Goal: Use online tool/utility: Use online tool/utility

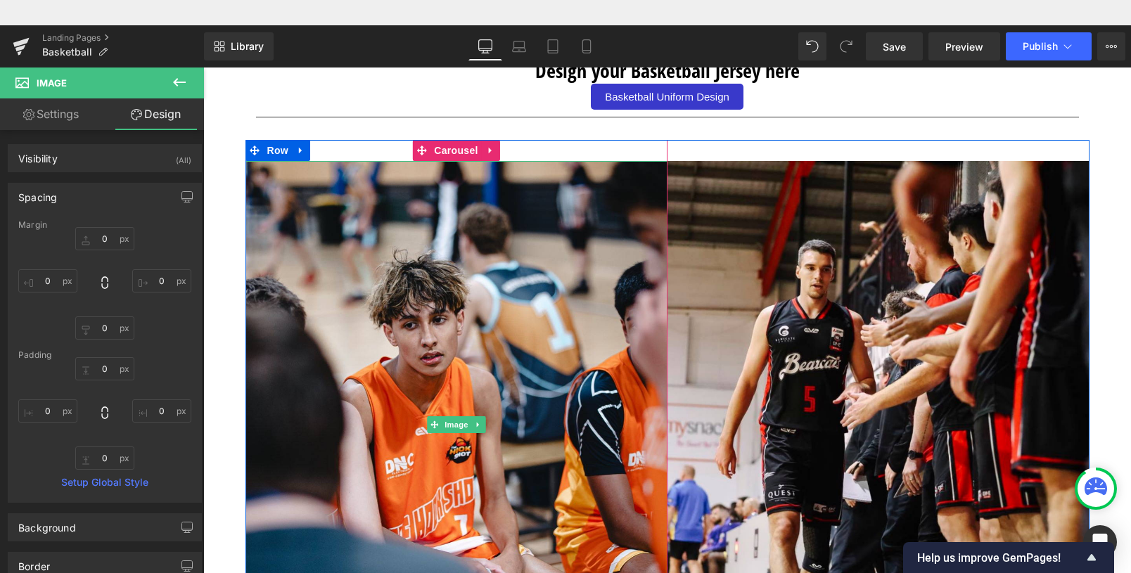
scroll to position [627, 0]
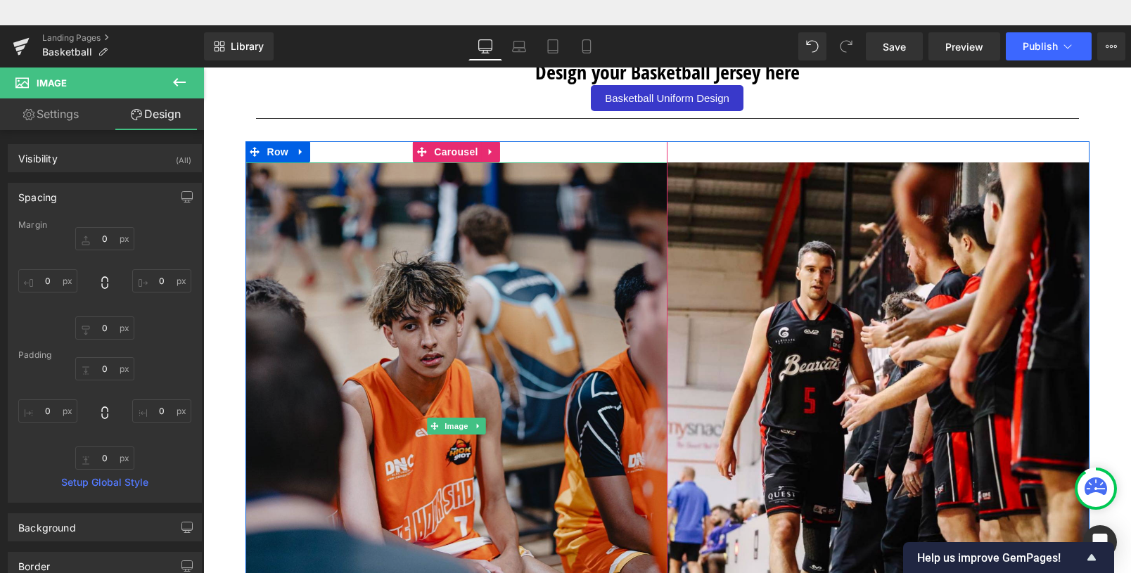
click at [631, 400] on img at bounding box center [456, 425] width 422 height 527
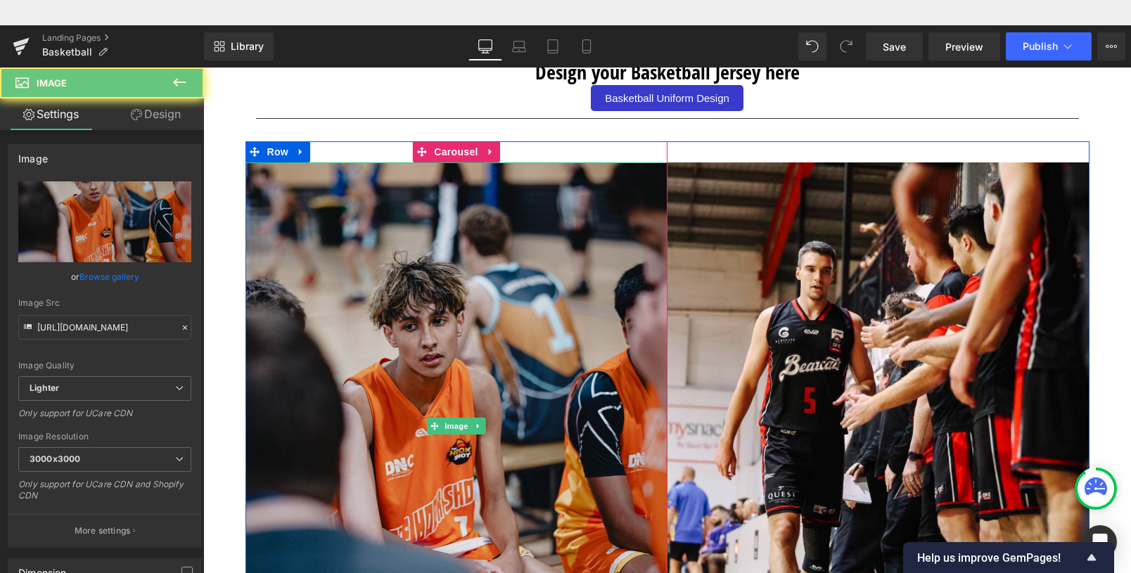
click at [496, 425] on img at bounding box center [456, 425] width 422 height 527
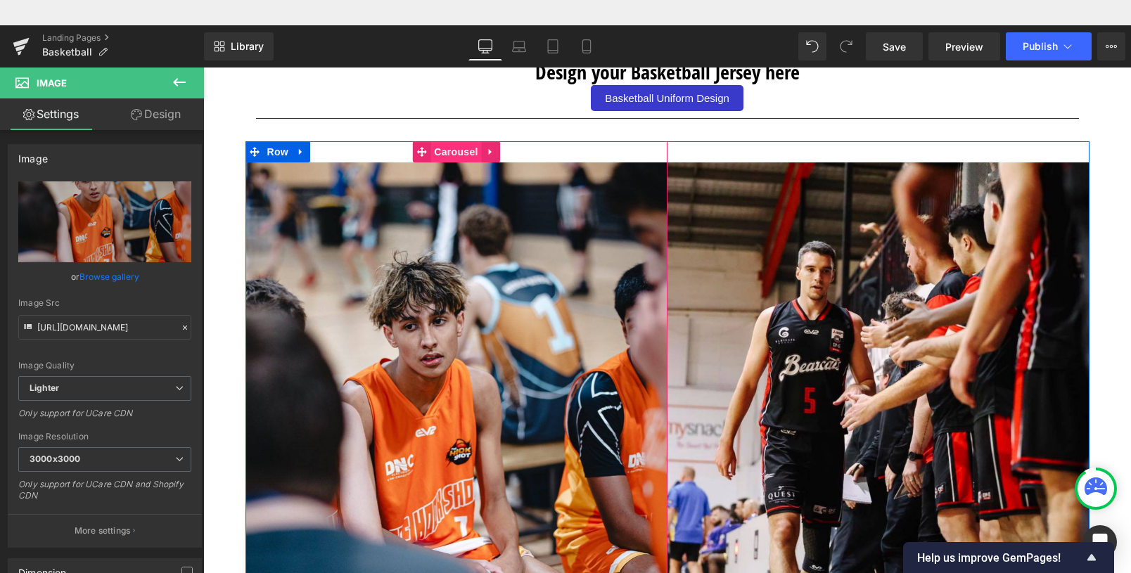
click at [439, 151] on span "Carousel" at bounding box center [455, 151] width 51 height 21
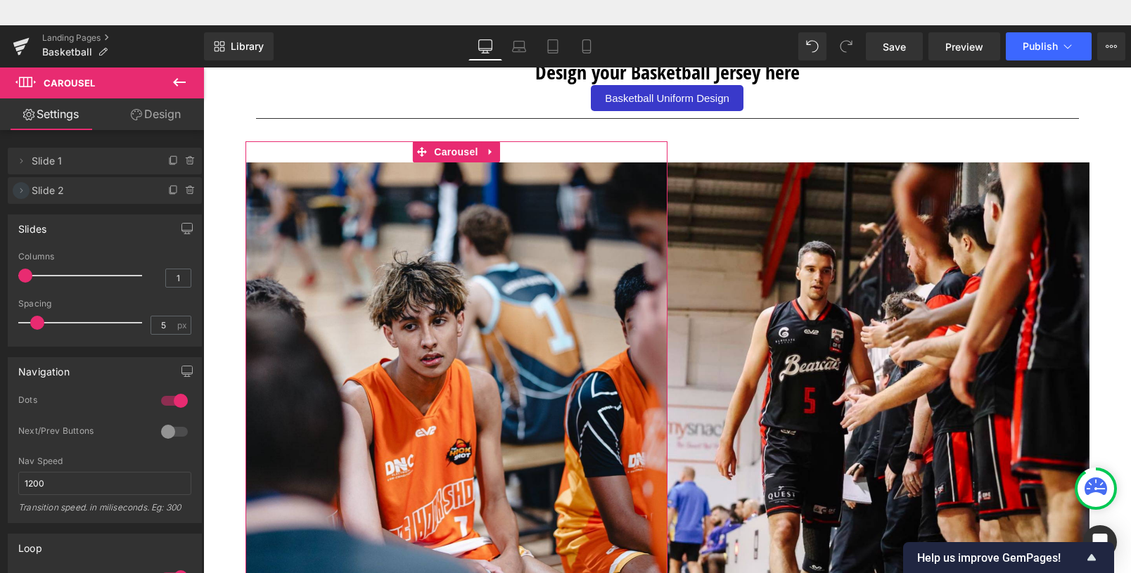
click at [25, 191] on icon at bounding box center [20, 190] width 11 height 11
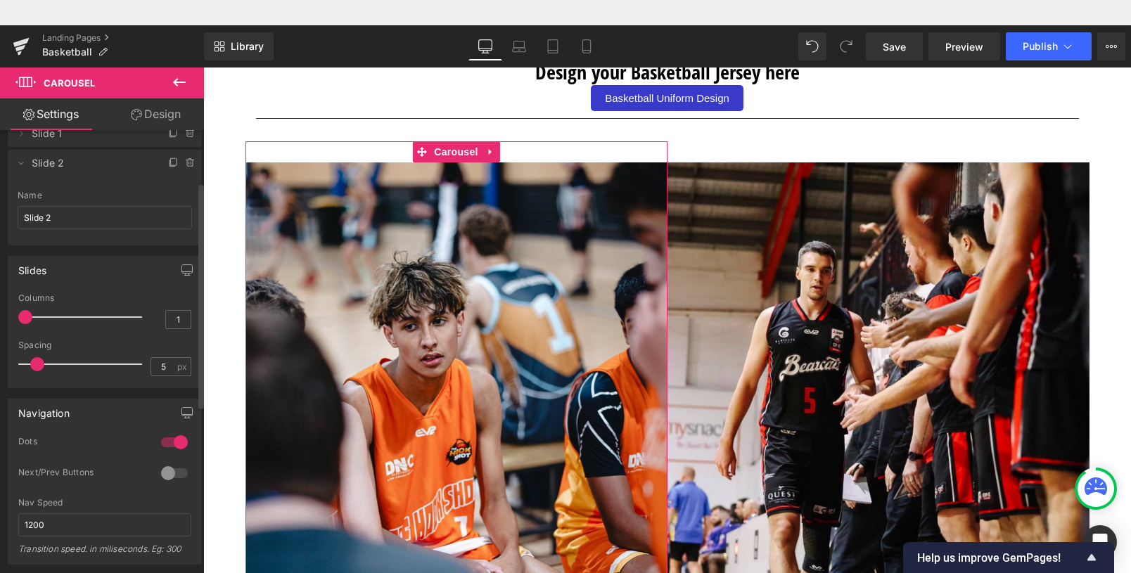
scroll to position [0, 0]
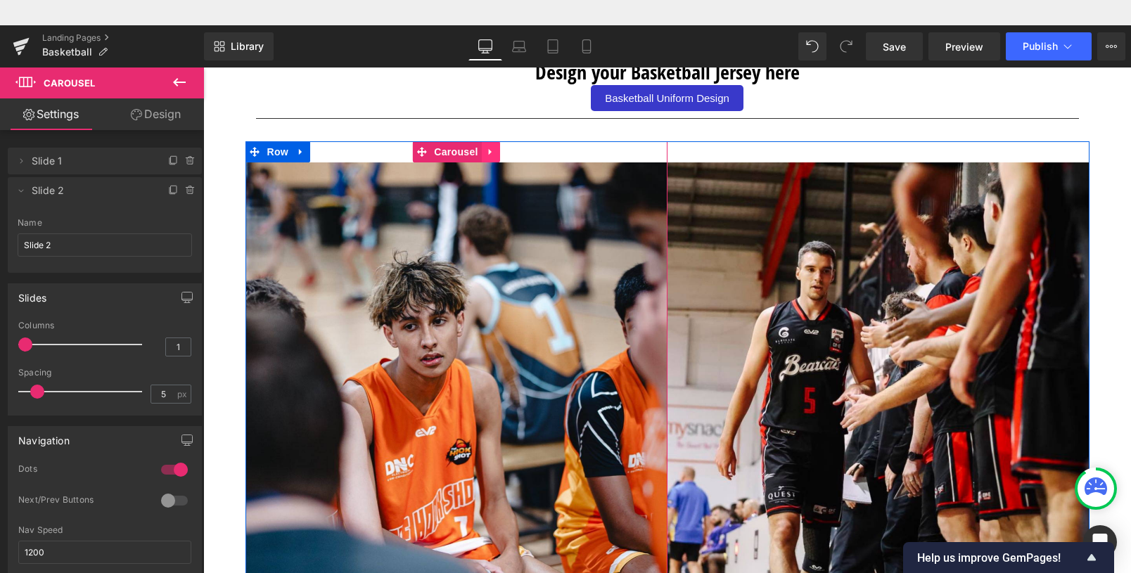
click at [486, 150] on icon at bounding box center [491, 151] width 10 height 11
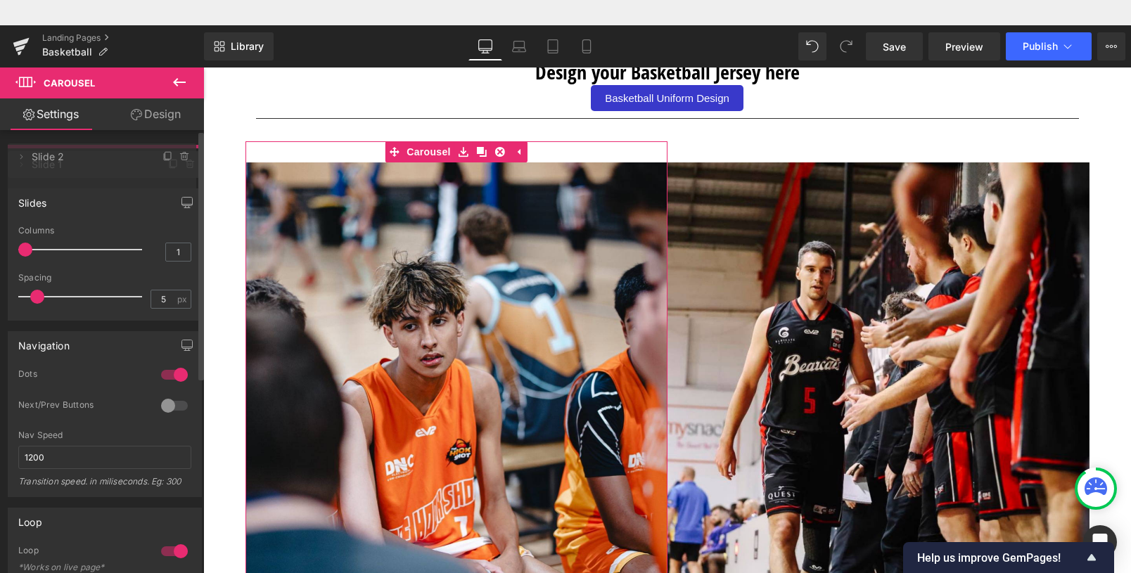
drag, startPoint x: 45, startPoint y: 189, endPoint x: 54, endPoint y: 155, distance: 35.0
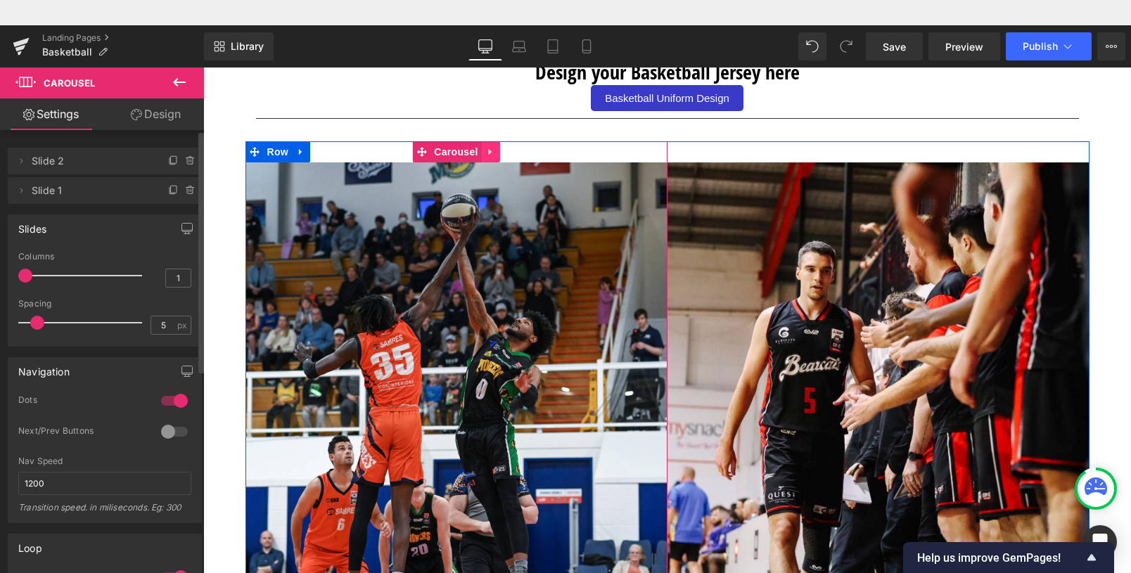
click at [486, 150] on icon at bounding box center [491, 151] width 10 height 11
click at [477, 153] on icon at bounding box center [482, 152] width 10 height 10
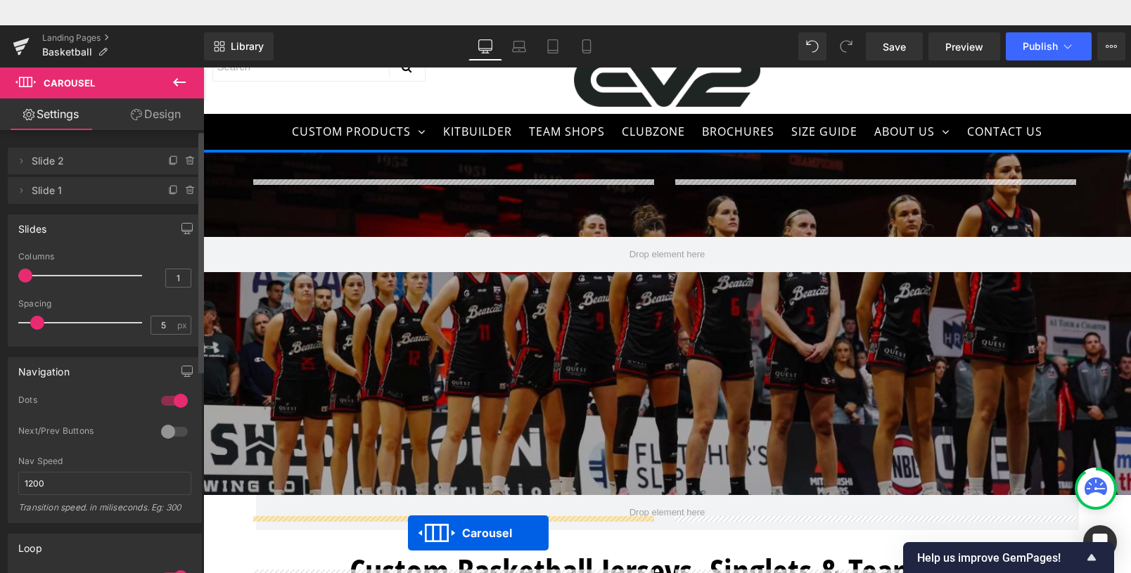
scroll to position [14, 0]
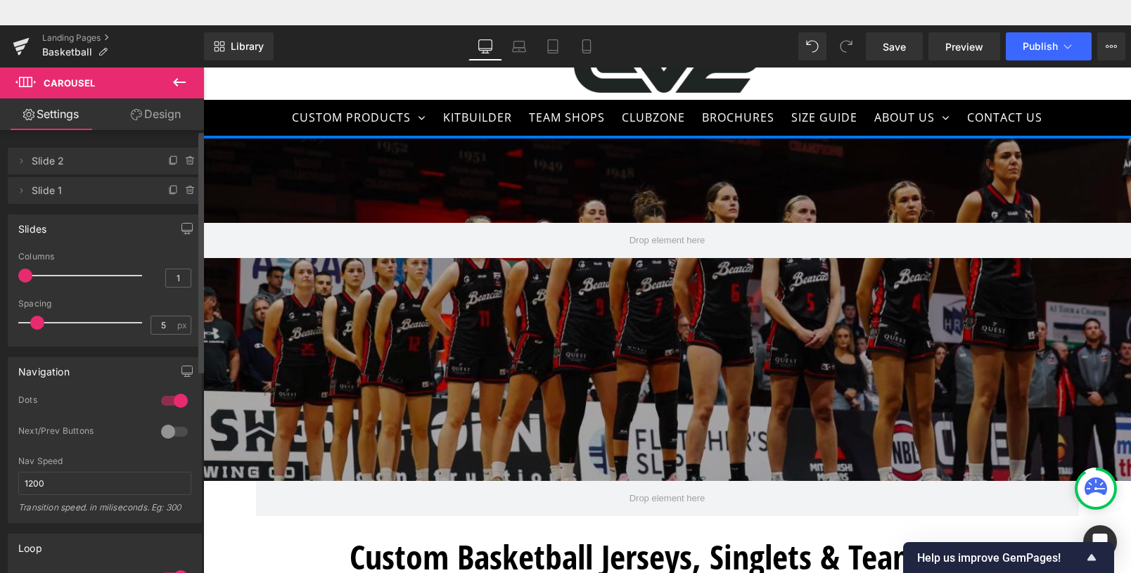
drag, startPoint x: 439, startPoint y: 89, endPoint x: 424, endPoint y: 532, distance: 443.2
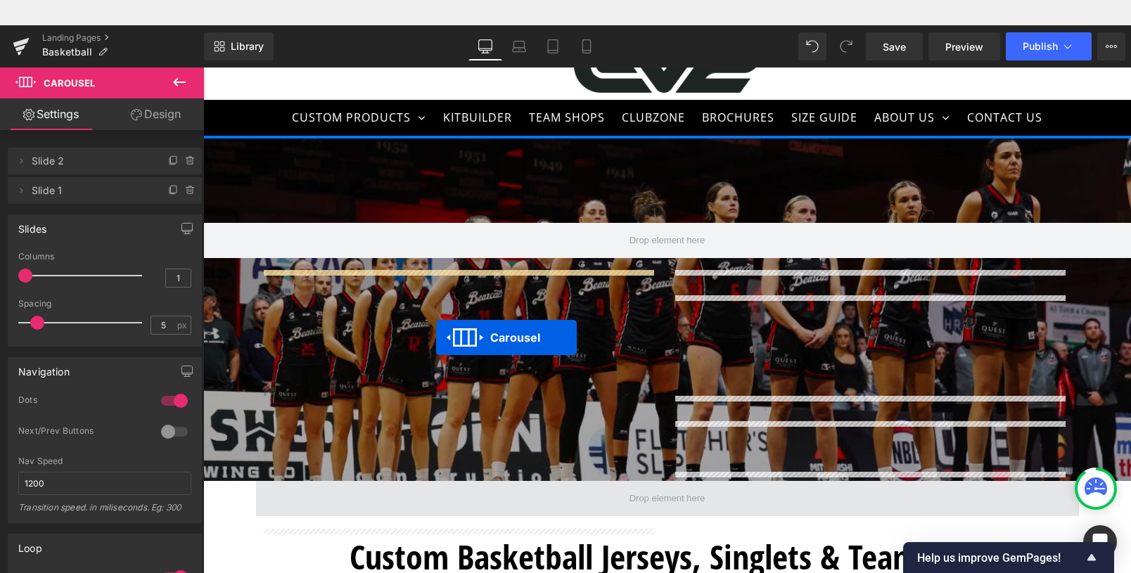
drag, startPoint x: 451, startPoint y: 177, endPoint x: 436, endPoint y: 515, distance: 337.8
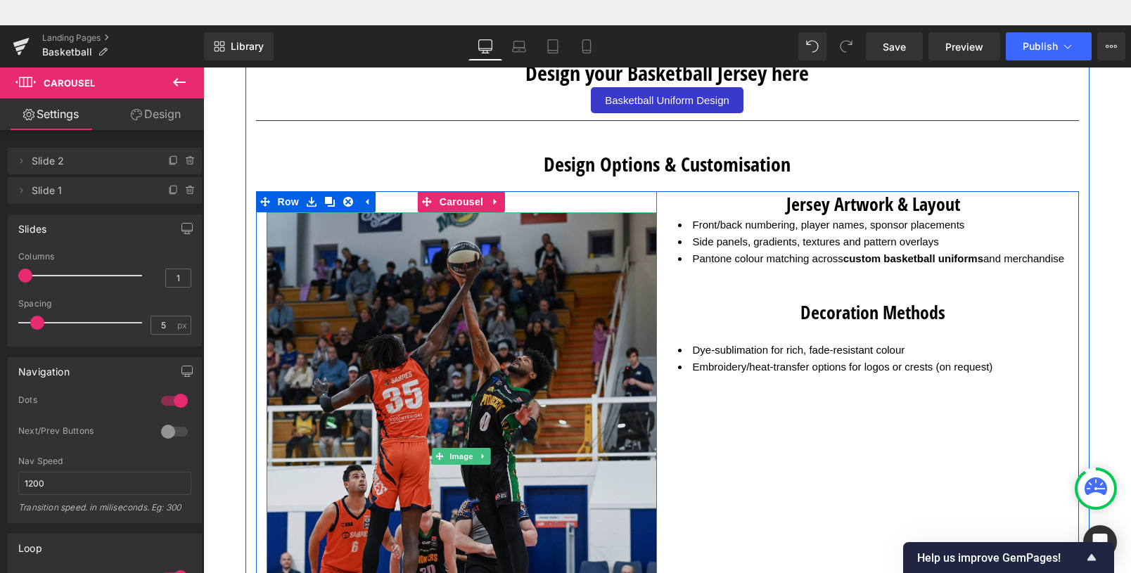
scroll to position [2078, 0]
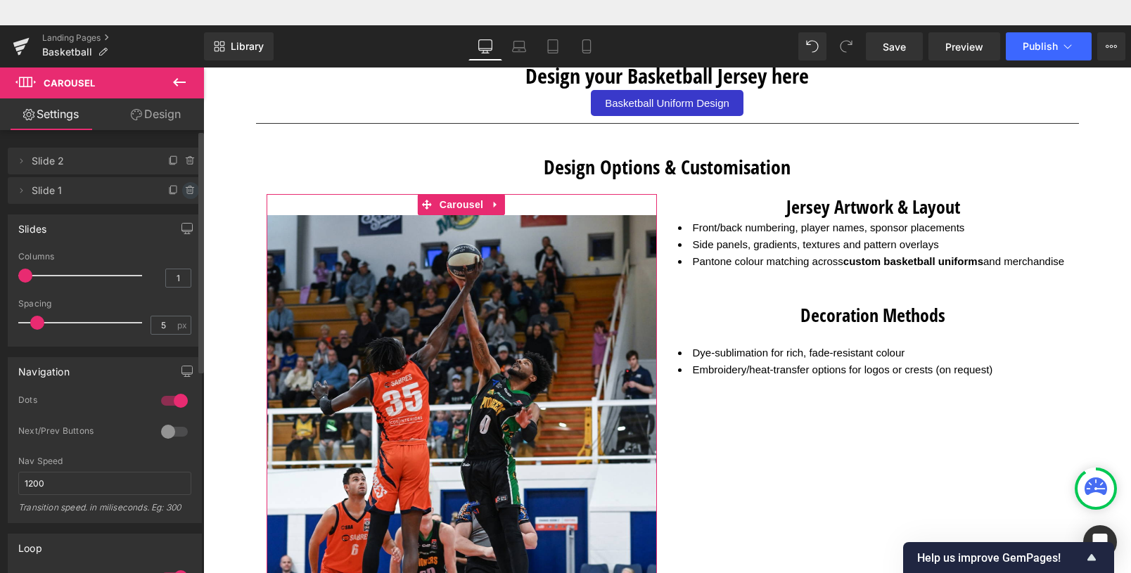
click at [191, 189] on icon at bounding box center [191, 190] width 0 height 3
click at [178, 191] on button "Delete" at bounding box center [175, 191] width 44 height 18
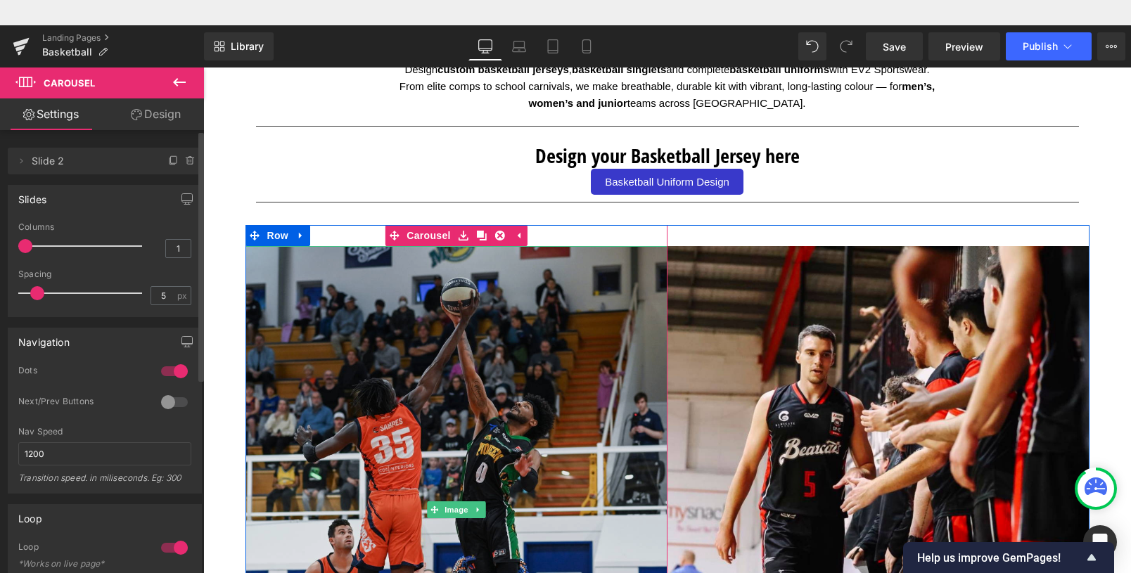
scroll to position [538, 0]
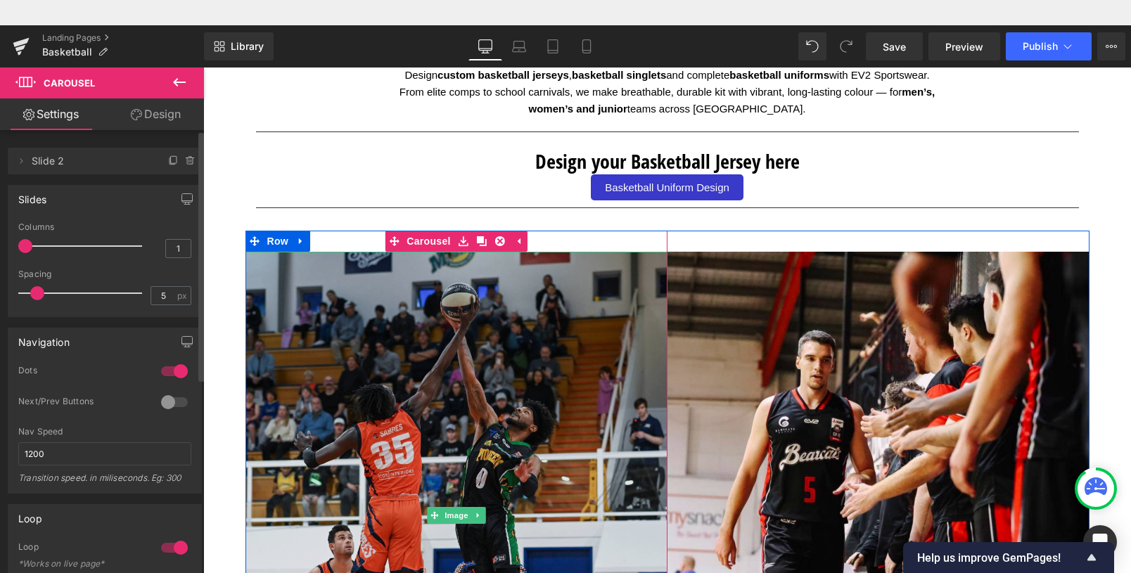
click at [411, 310] on img at bounding box center [456, 515] width 422 height 527
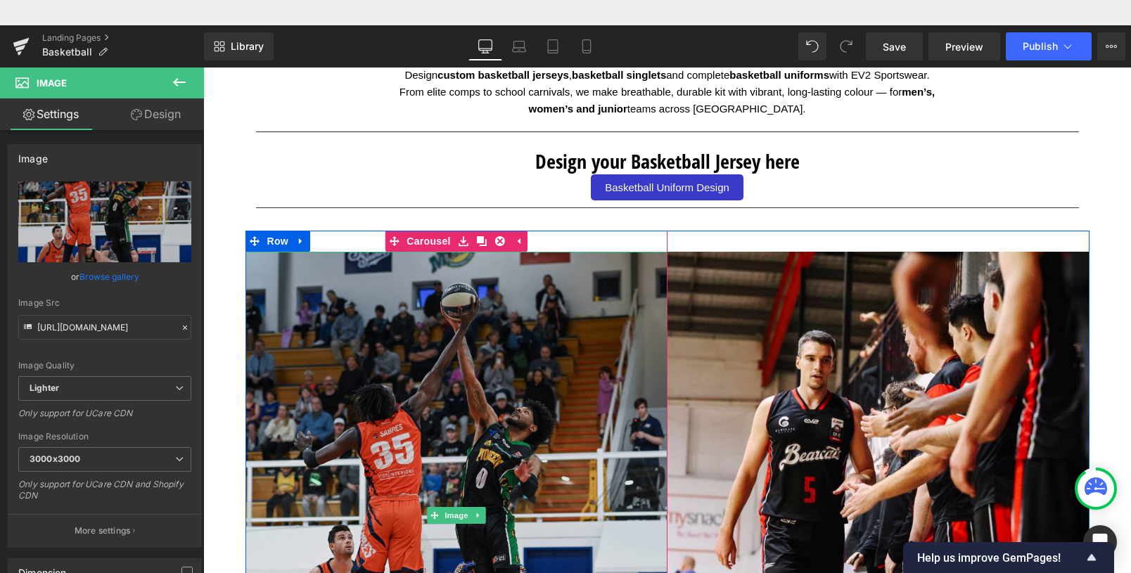
click at [500, 323] on img at bounding box center [456, 515] width 422 height 527
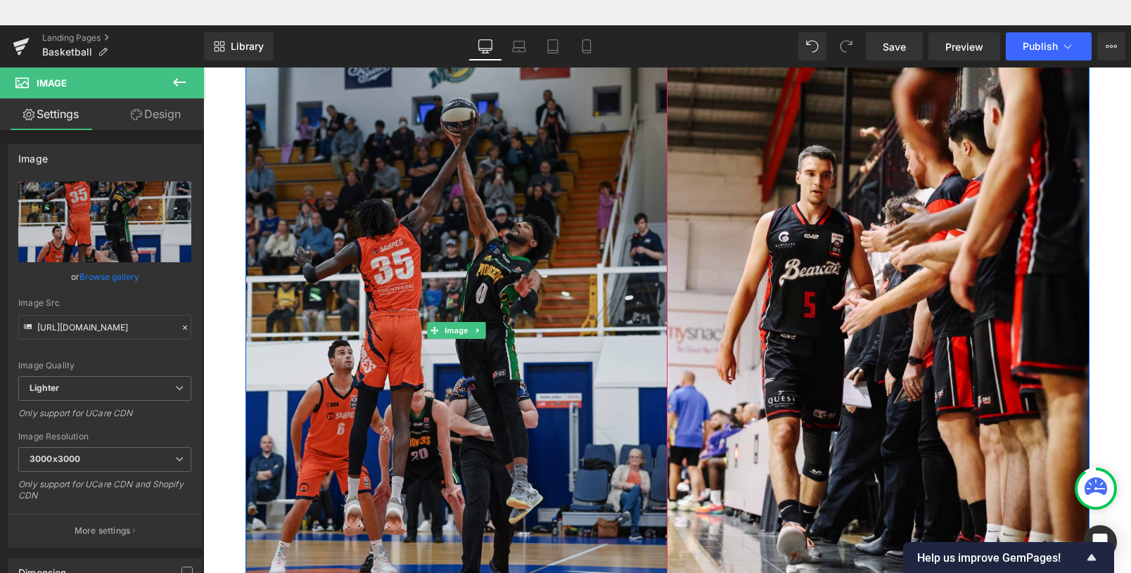
scroll to position [704, 0]
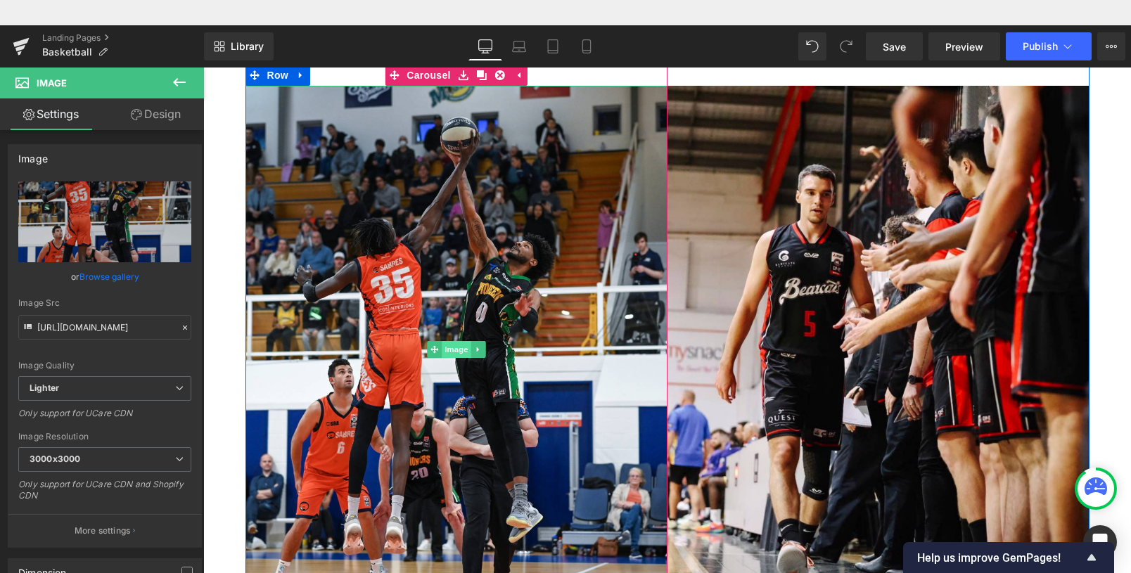
click at [446, 349] on span "Image" at bounding box center [457, 349] width 30 height 17
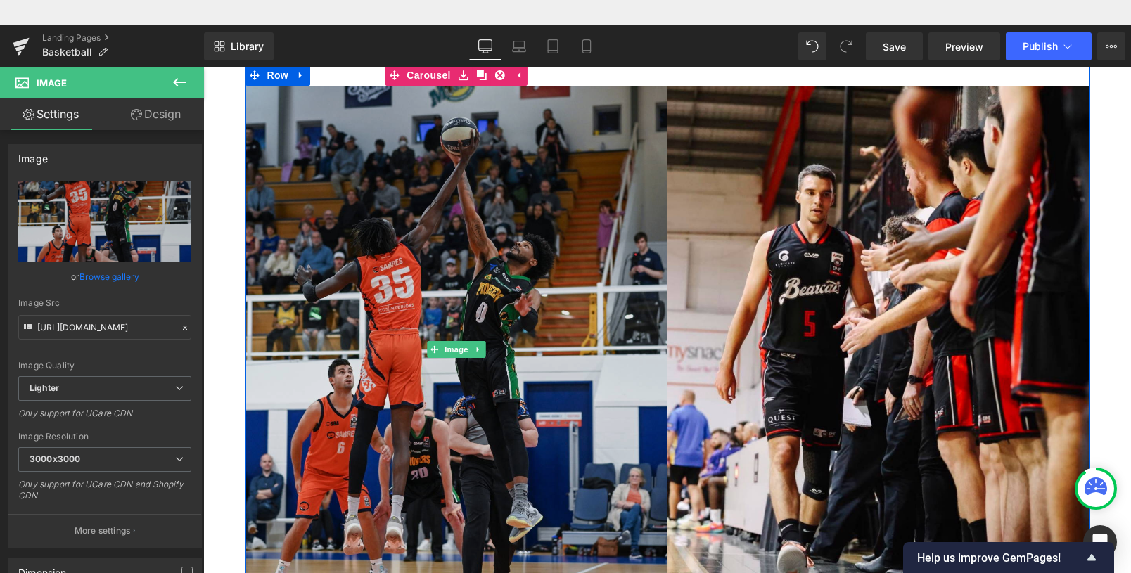
click at [436, 193] on img at bounding box center [456, 349] width 422 height 527
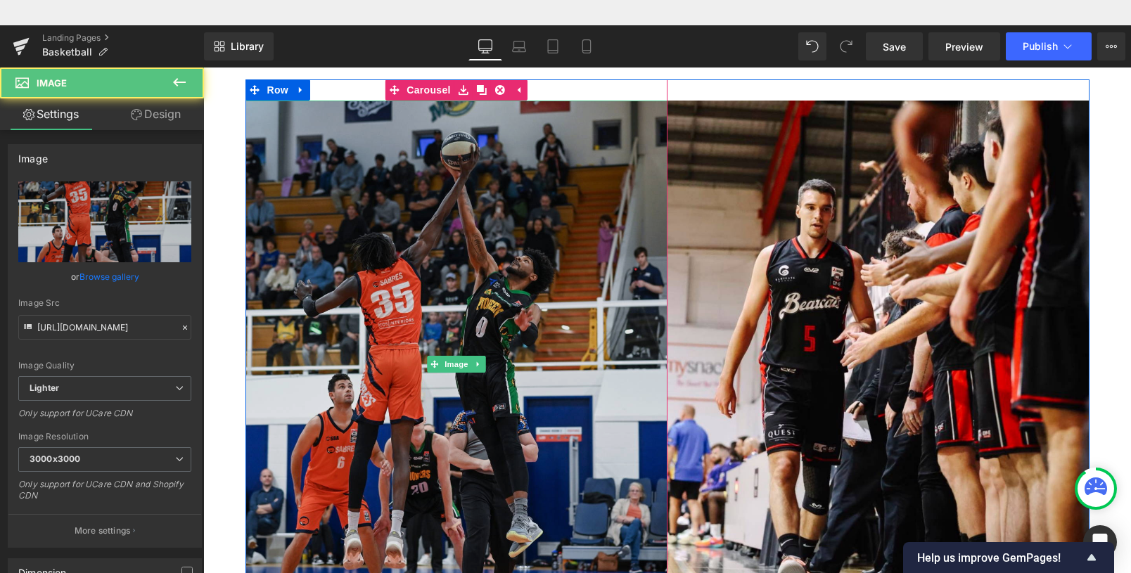
scroll to position [688, 0]
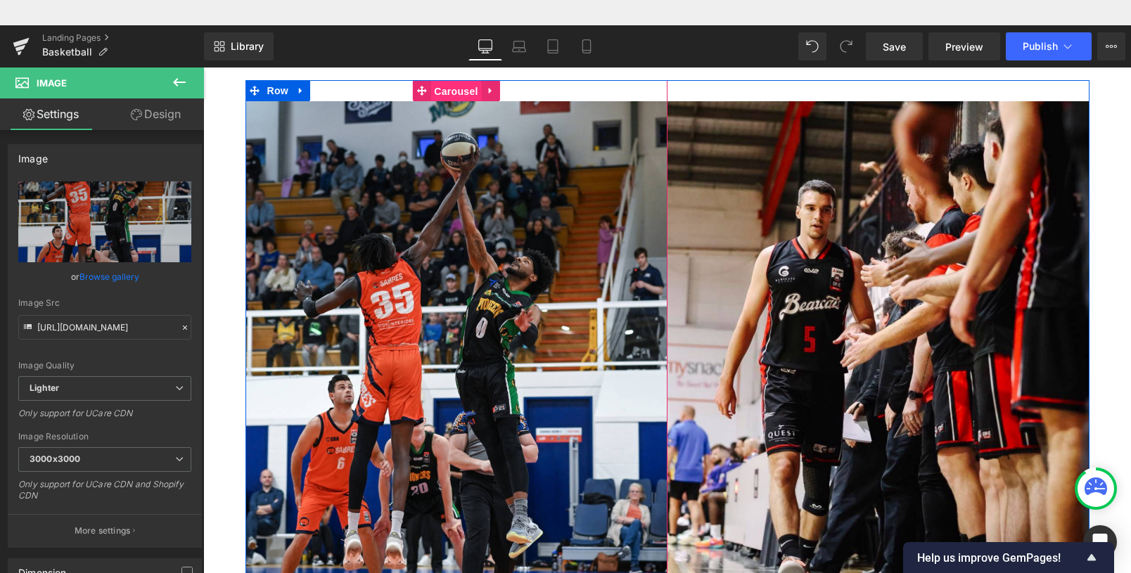
click at [430, 87] on span "Carousel" at bounding box center [455, 91] width 51 height 21
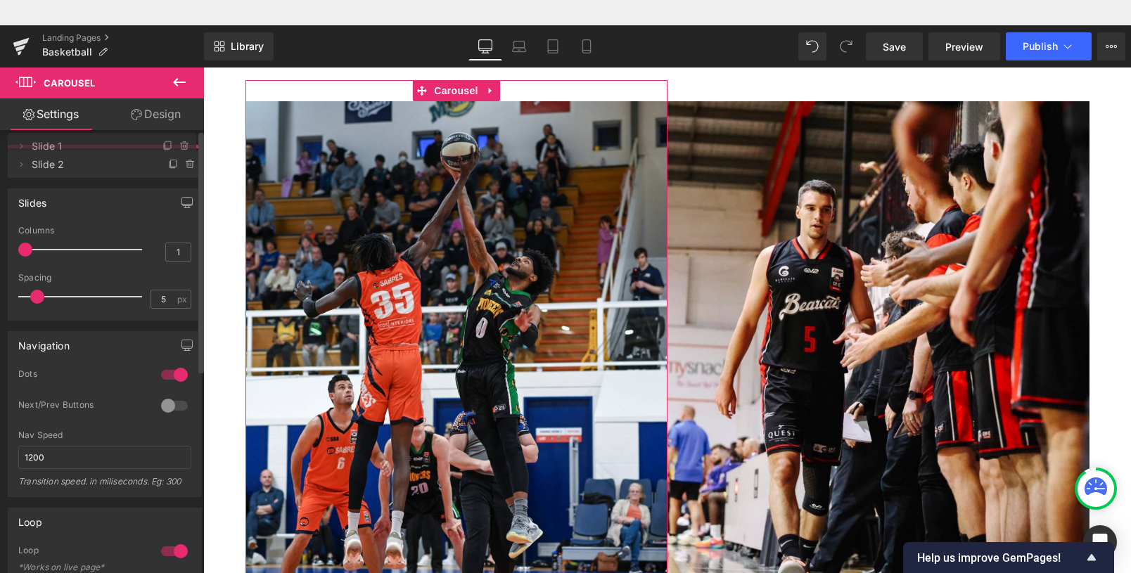
drag, startPoint x: 60, startPoint y: 188, endPoint x: 59, endPoint y: 144, distance: 44.3
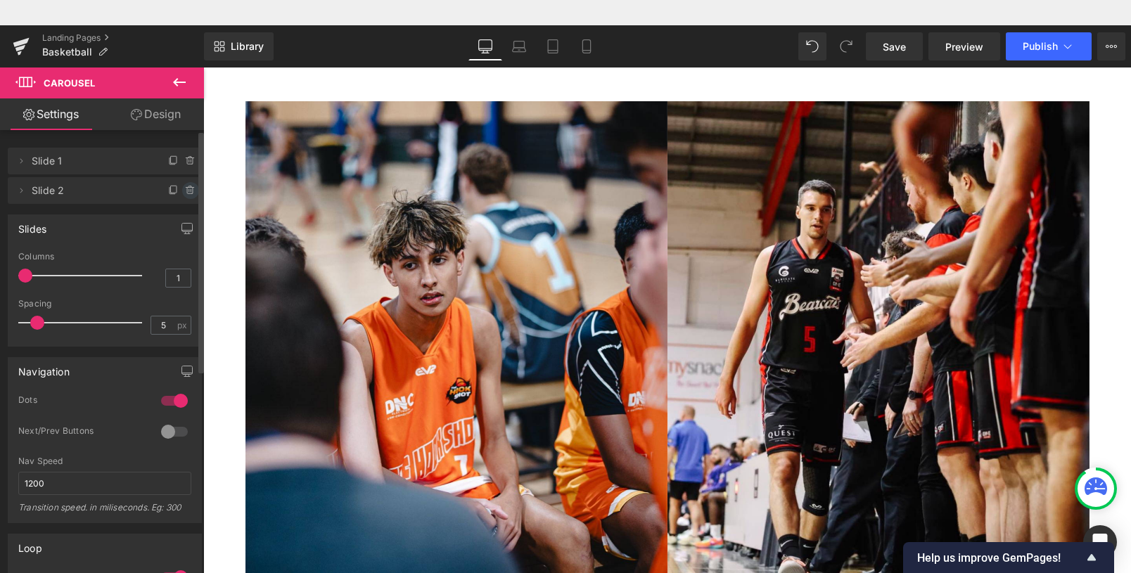
click at [185, 188] on icon at bounding box center [190, 190] width 11 height 11
click at [184, 188] on button "Delete" at bounding box center [175, 191] width 44 height 18
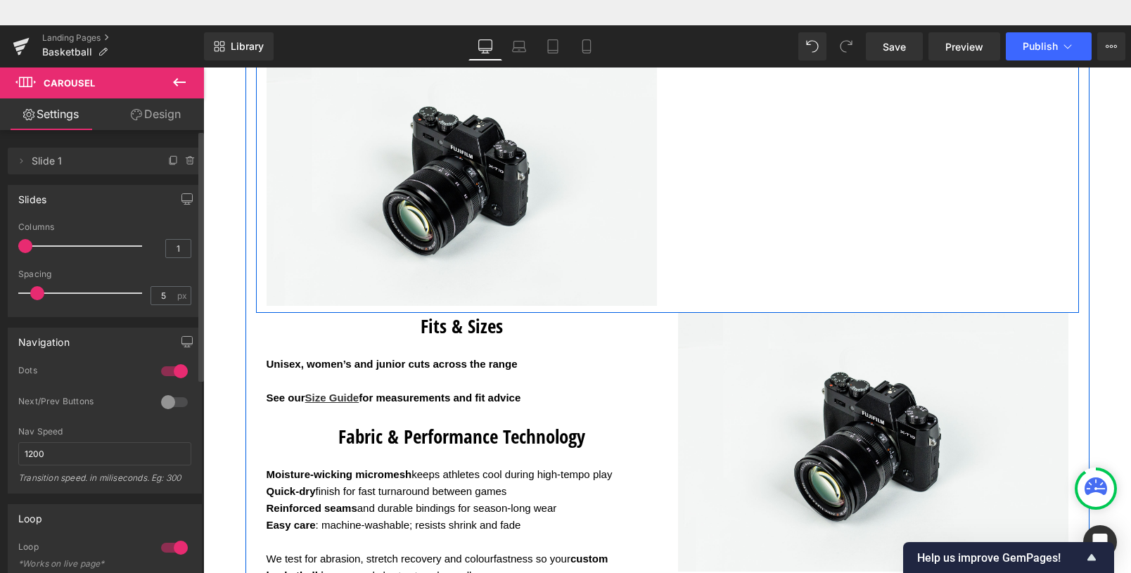
scroll to position [2736, 0]
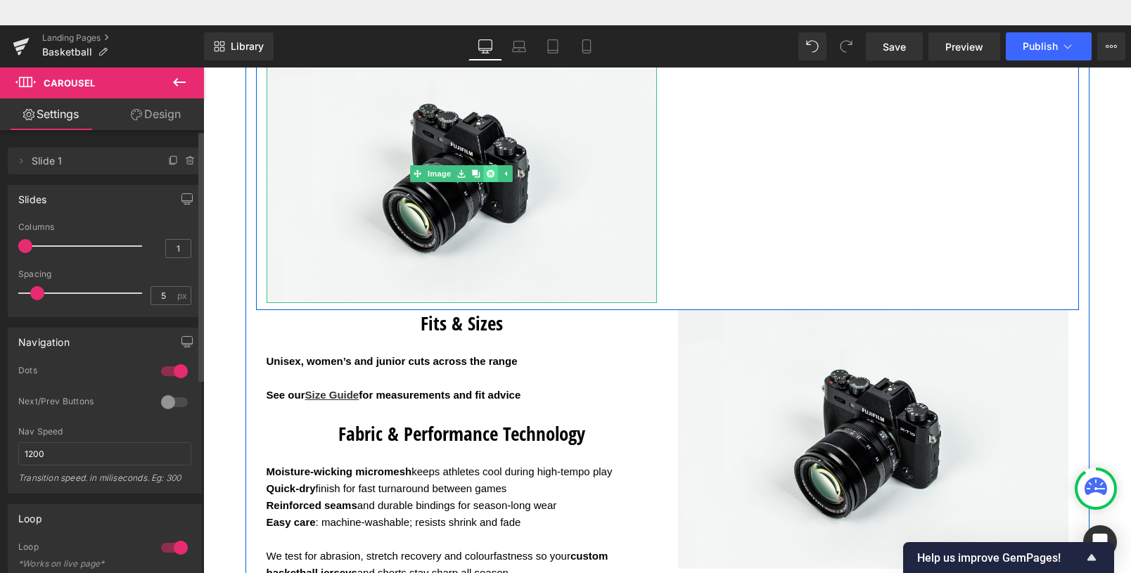
click at [487, 176] on icon at bounding box center [491, 174] width 8 height 8
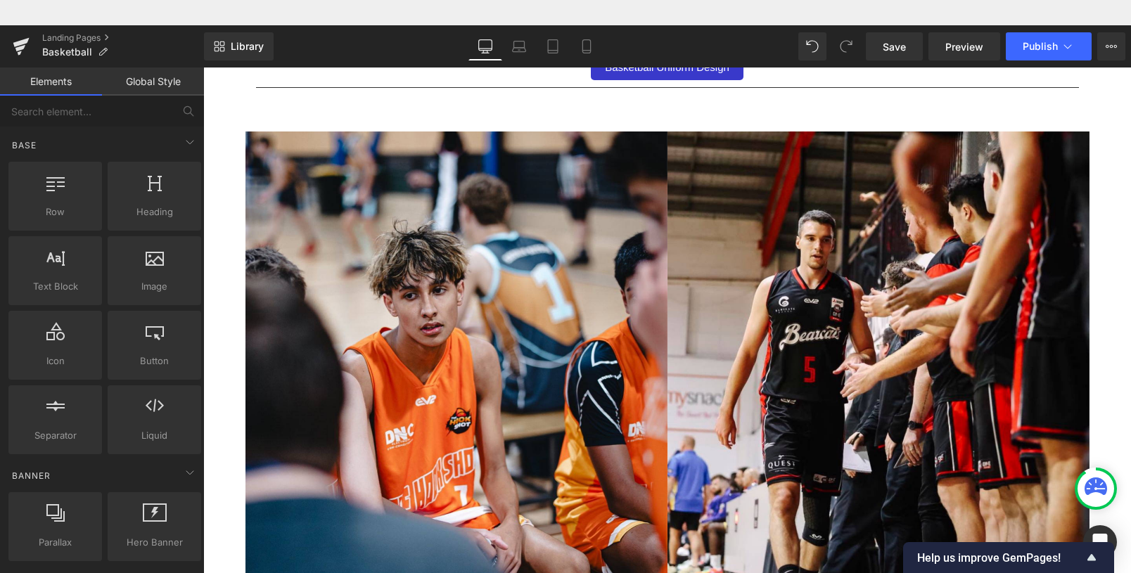
scroll to position [574, 0]
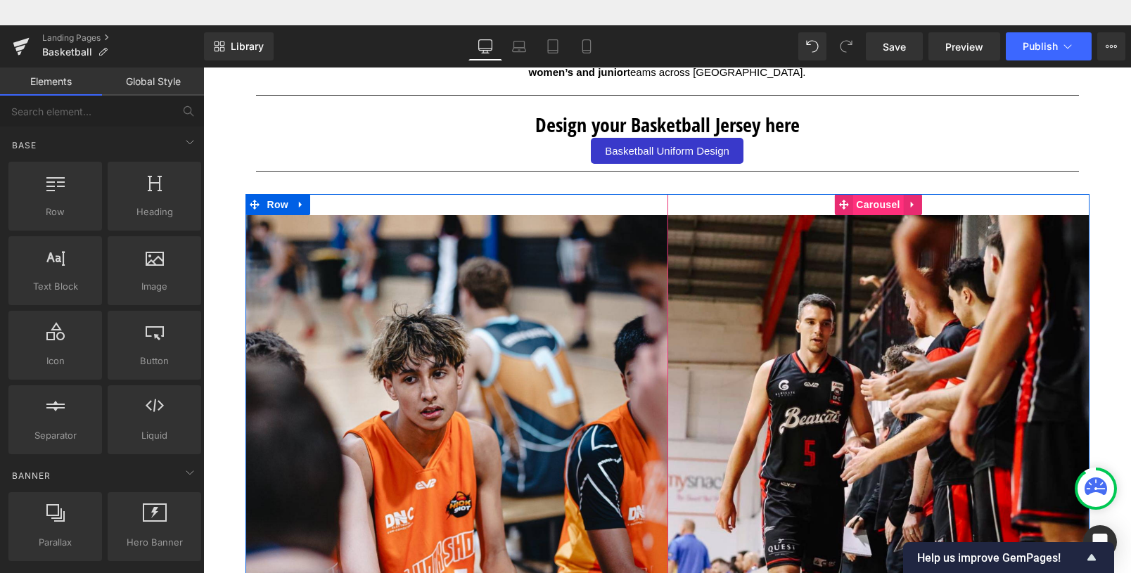
click at [873, 206] on span "Carousel" at bounding box center [877, 204] width 51 height 21
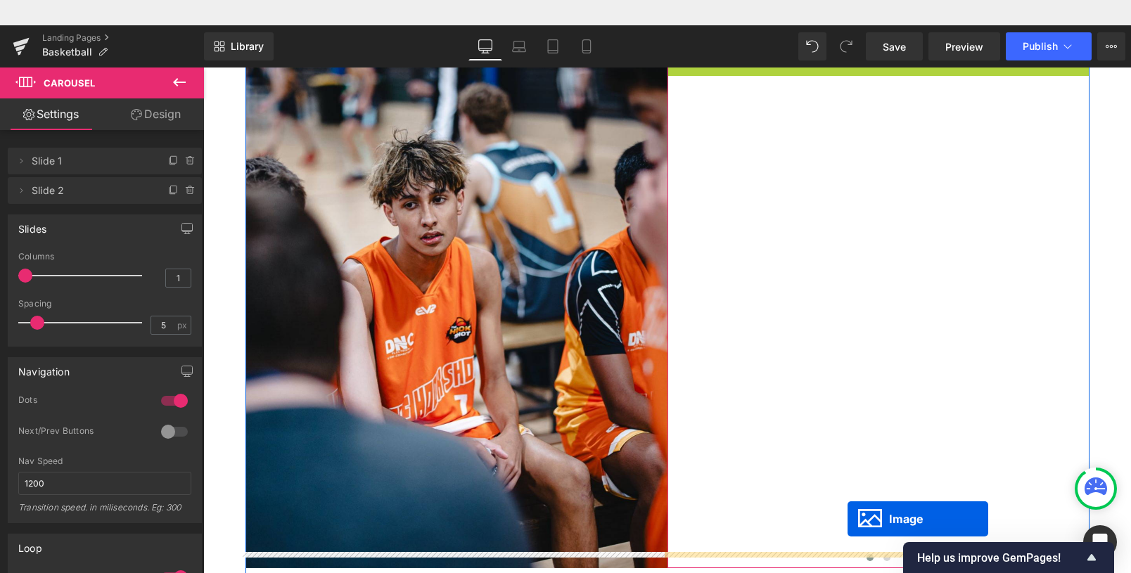
scroll to position [14, 0]
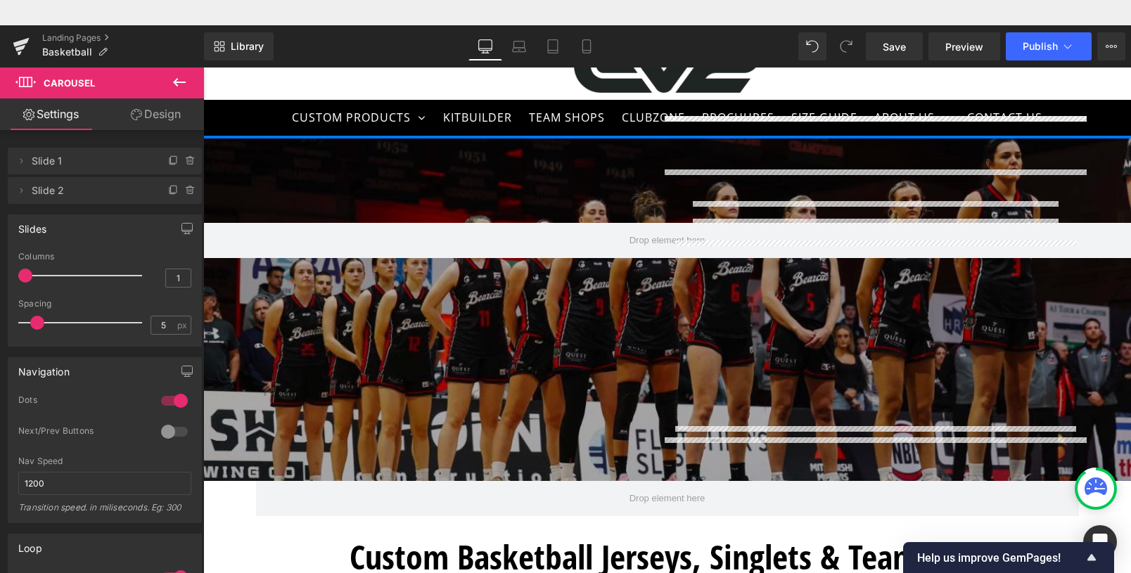
drag, startPoint x: 867, startPoint y: 305, endPoint x: 879, endPoint y: 430, distance: 125.7
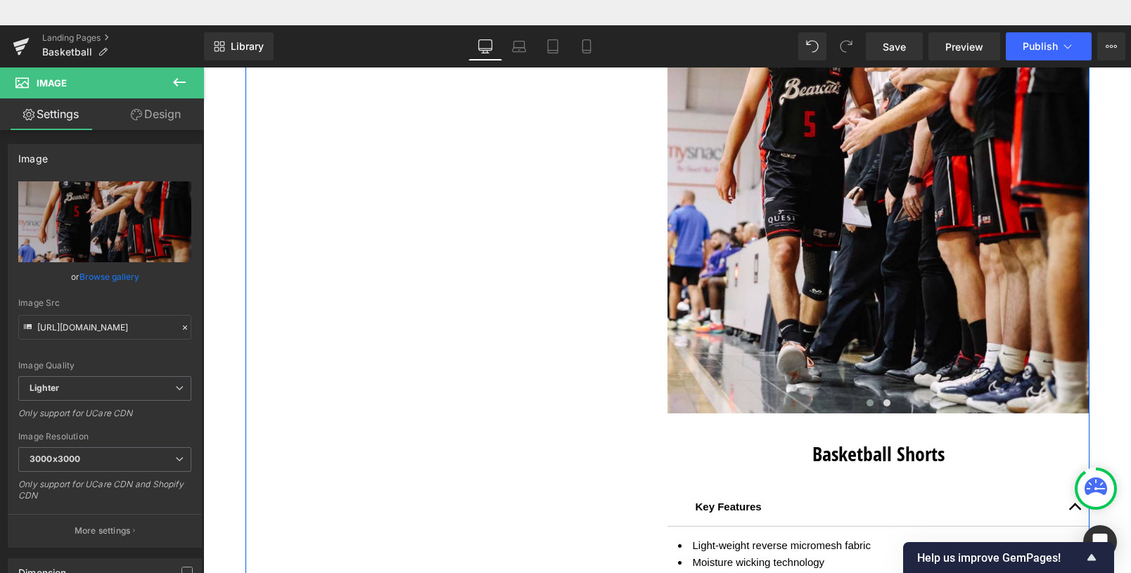
scroll to position [2130, 0]
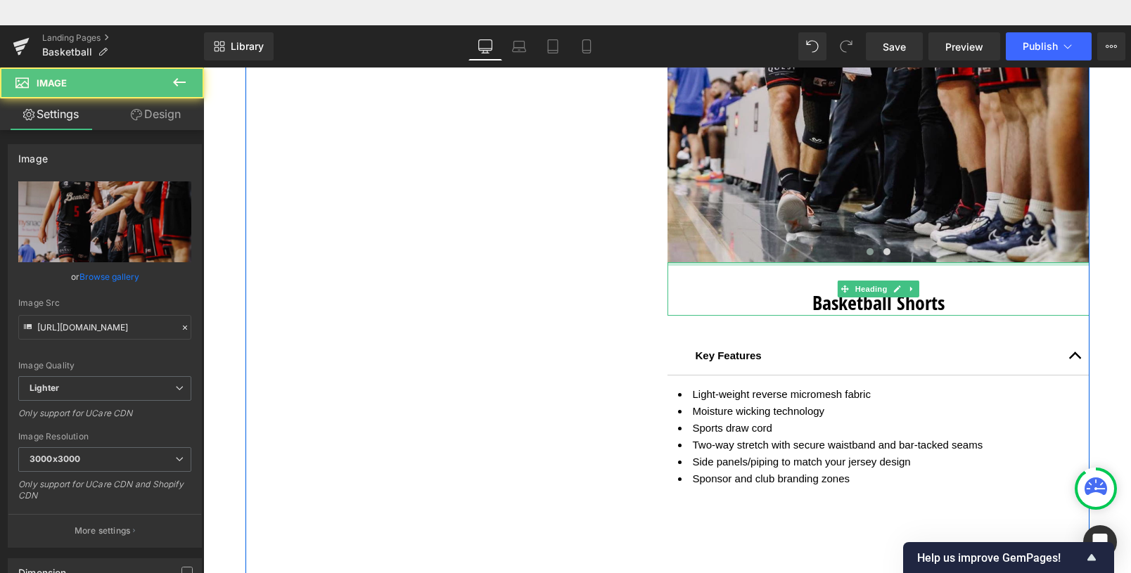
drag, startPoint x: 863, startPoint y: 263, endPoint x: 856, endPoint y: 165, distance: 98.6
click at [872, 316] on div at bounding box center [878, 314] width 422 height 4
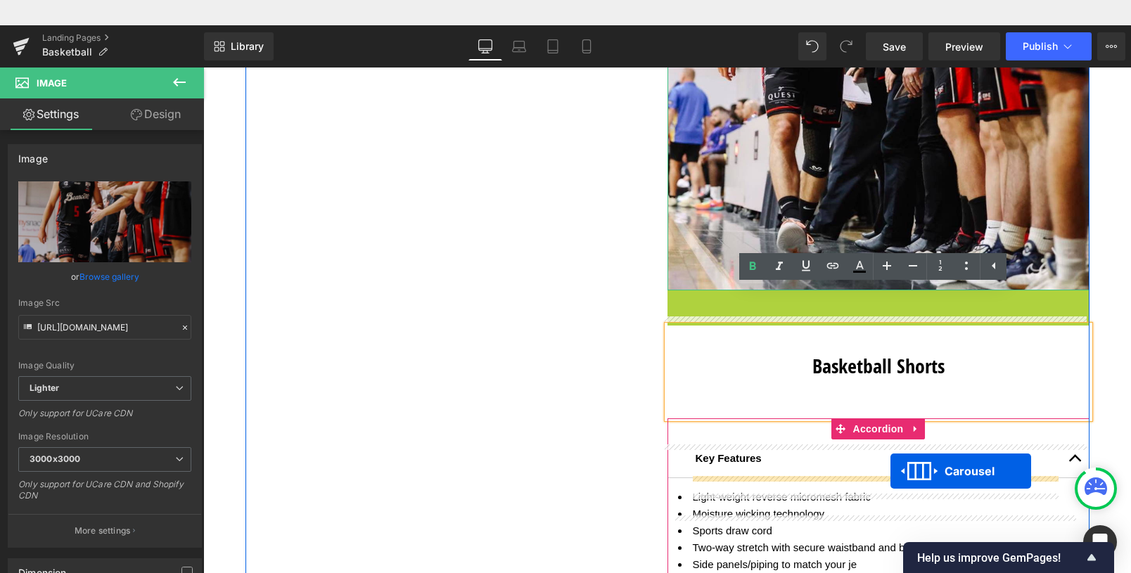
scroll to position [14, 0]
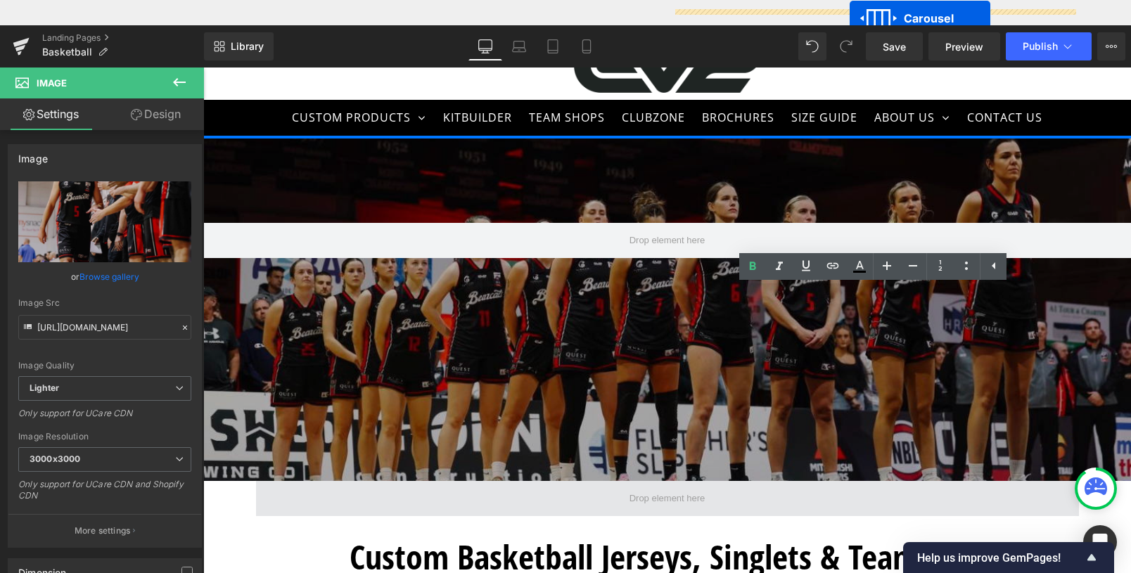
drag, startPoint x: 876, startPoint y: 300, endPoint x: 849, endPoint y: 499, distance: 200.8
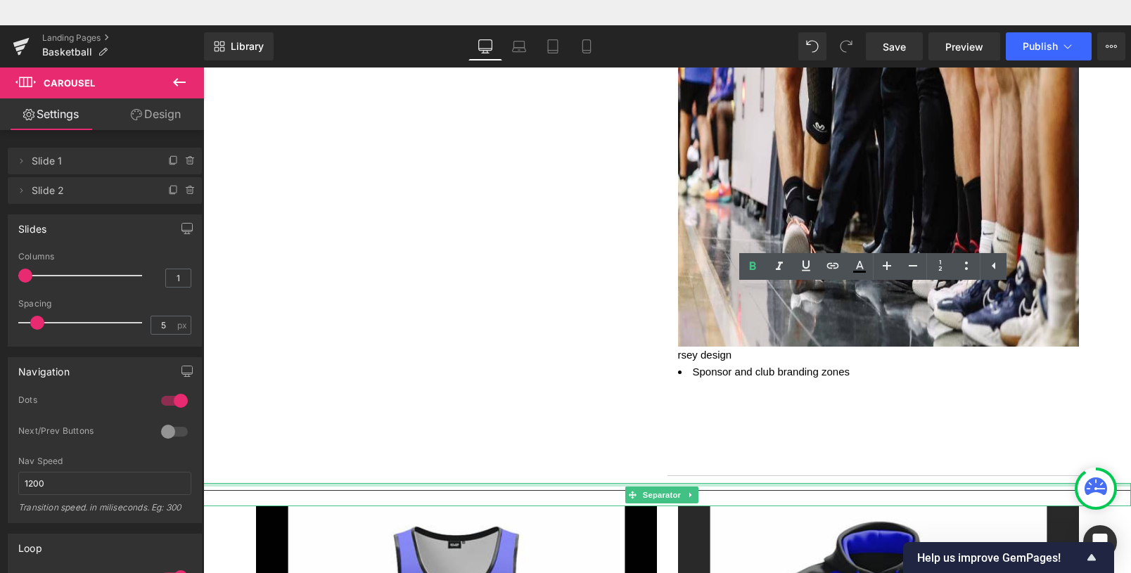
scroll to position [3218, 0]
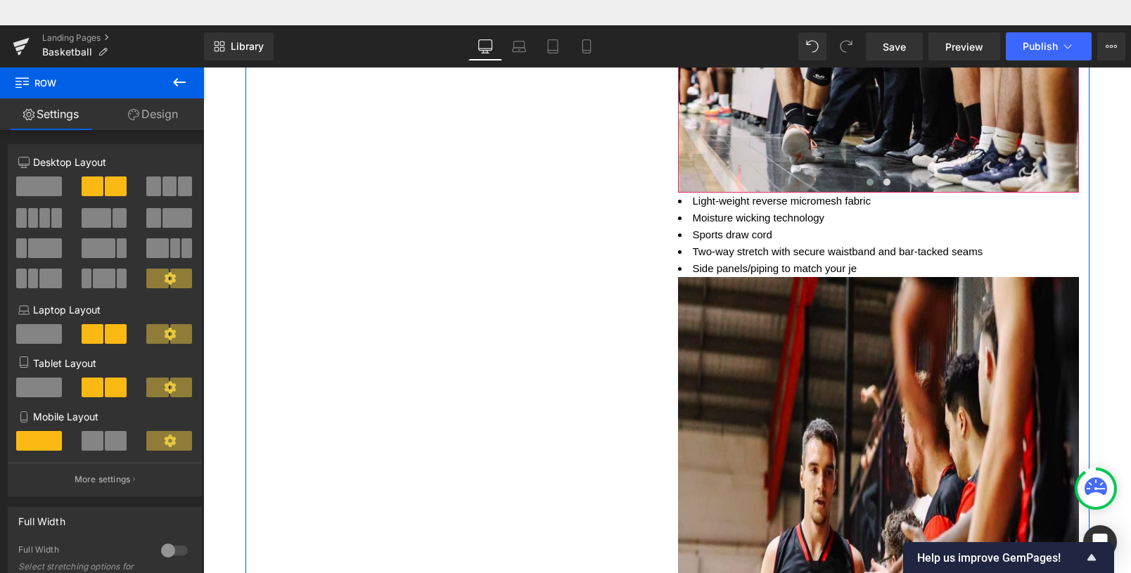
scroll to position [2473, 0]
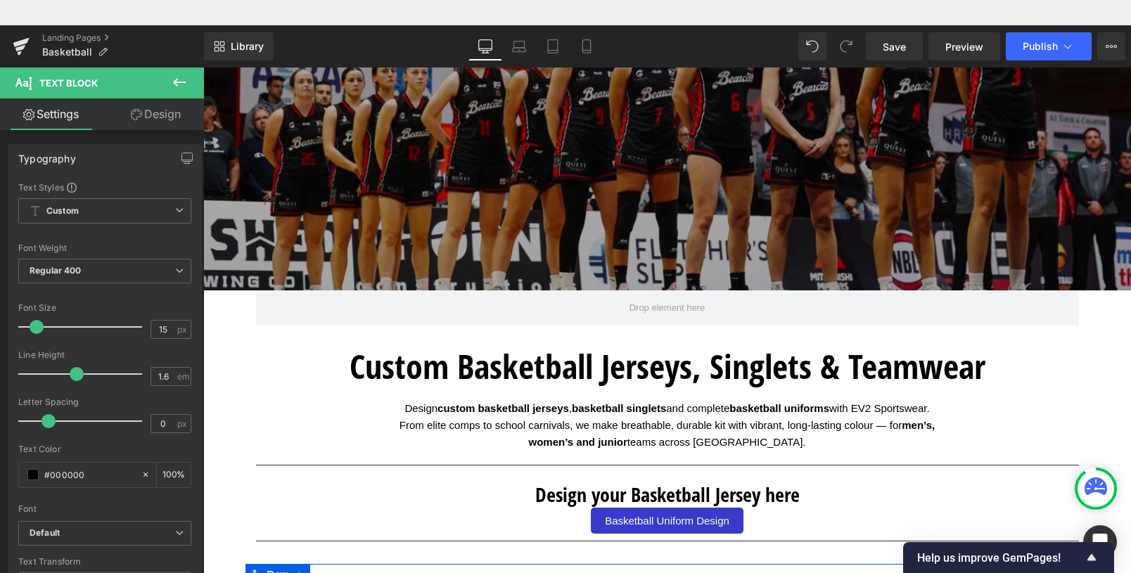
scroll to position [211, 0]
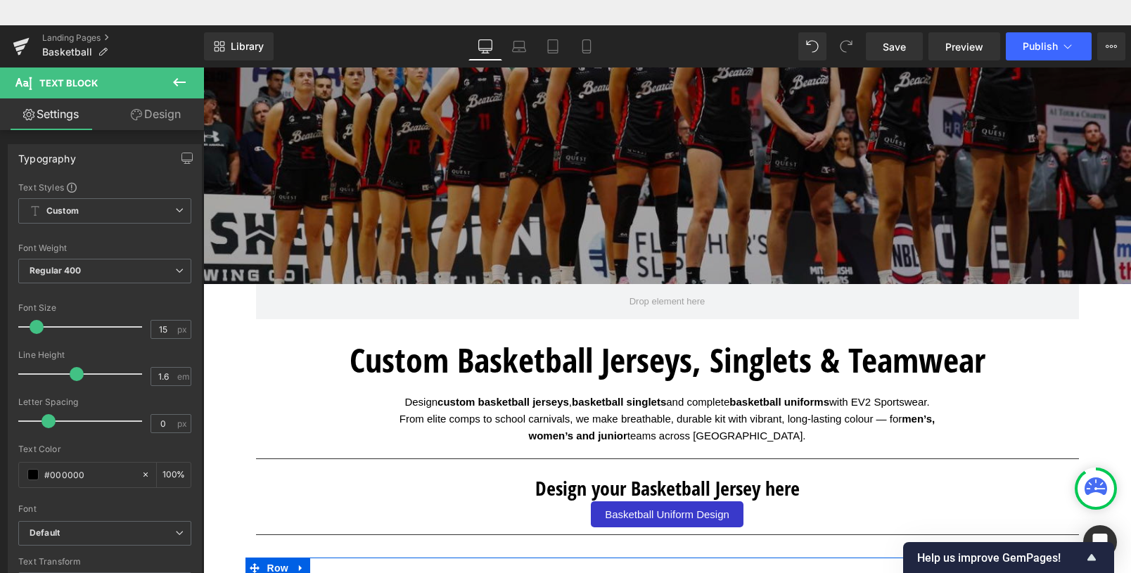
drag, startPoint x: 872, startPoint y: 313, endPoint x: 873, endPoint y: 534, distance: 221.5
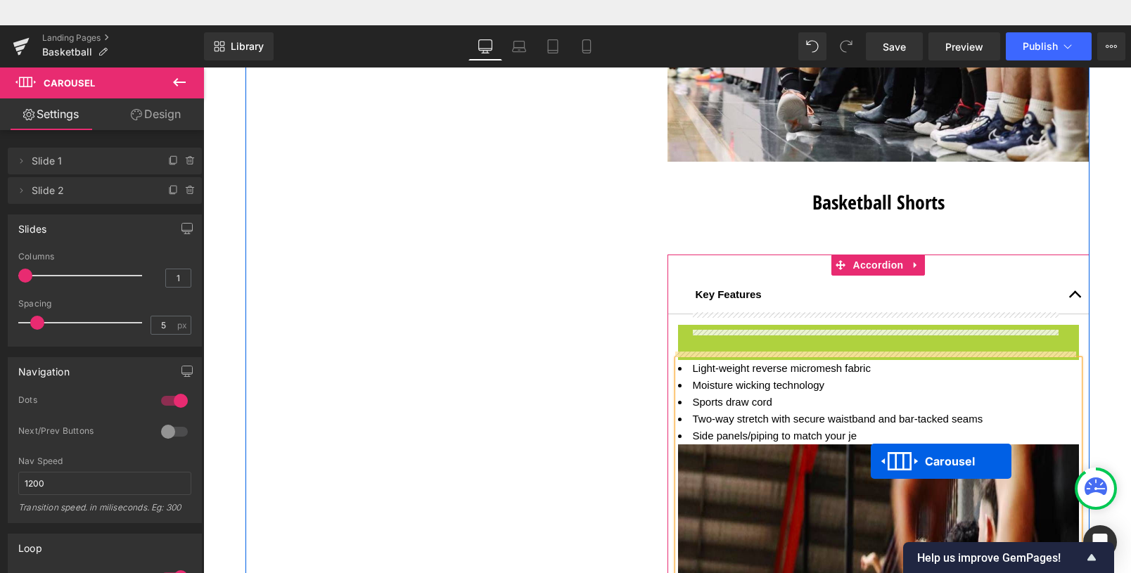
scroll to position [14, 0]
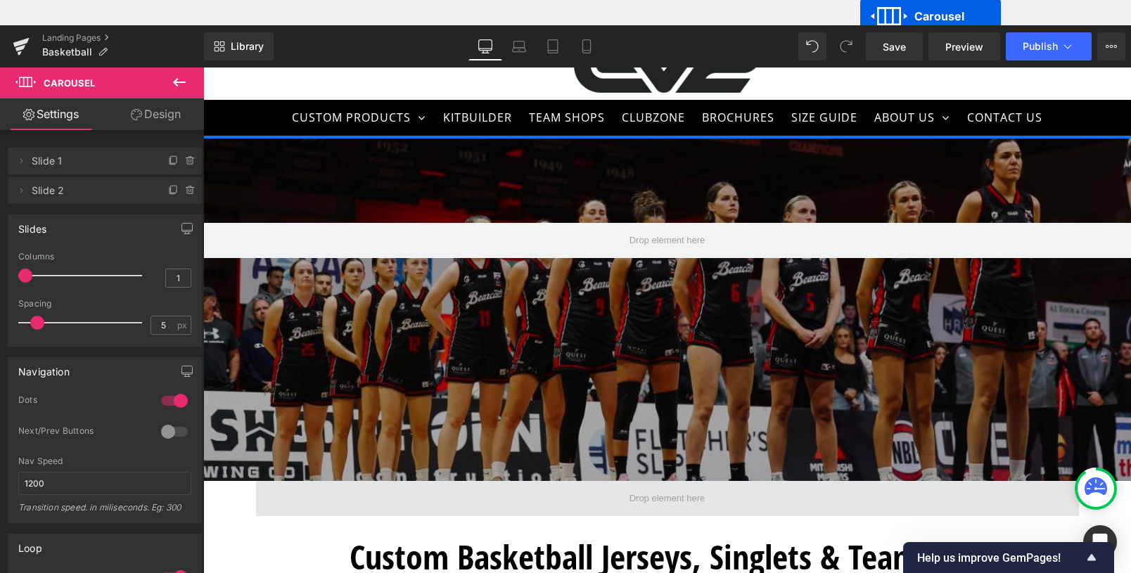
drag, startPoint x: 873, startPoint y: 338, endPoint x: 860, endPoint y: 511, distance: 173.5
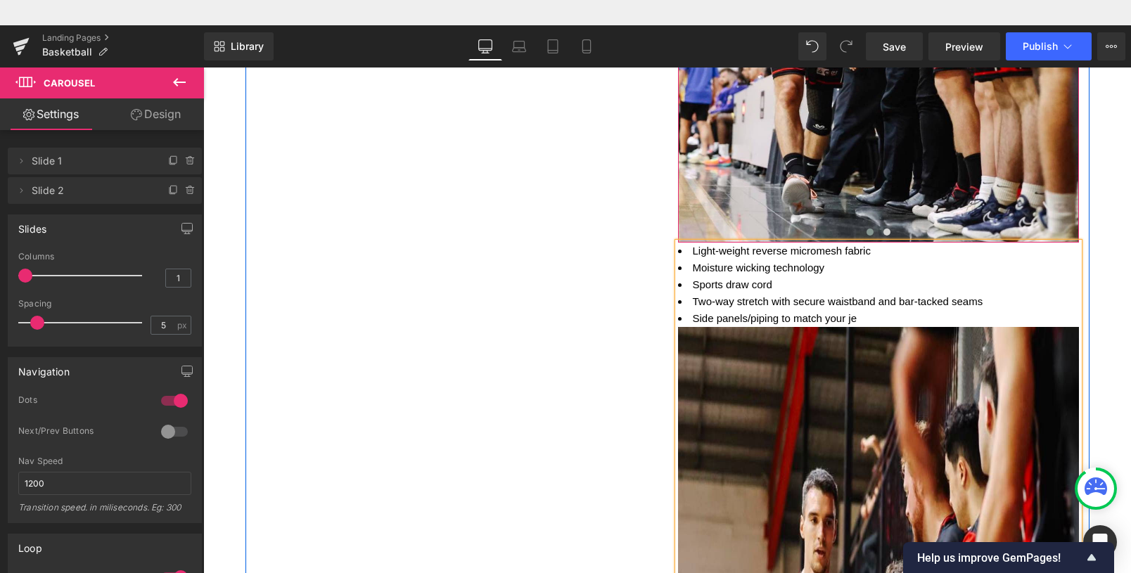
scroll to position [2297, 0]
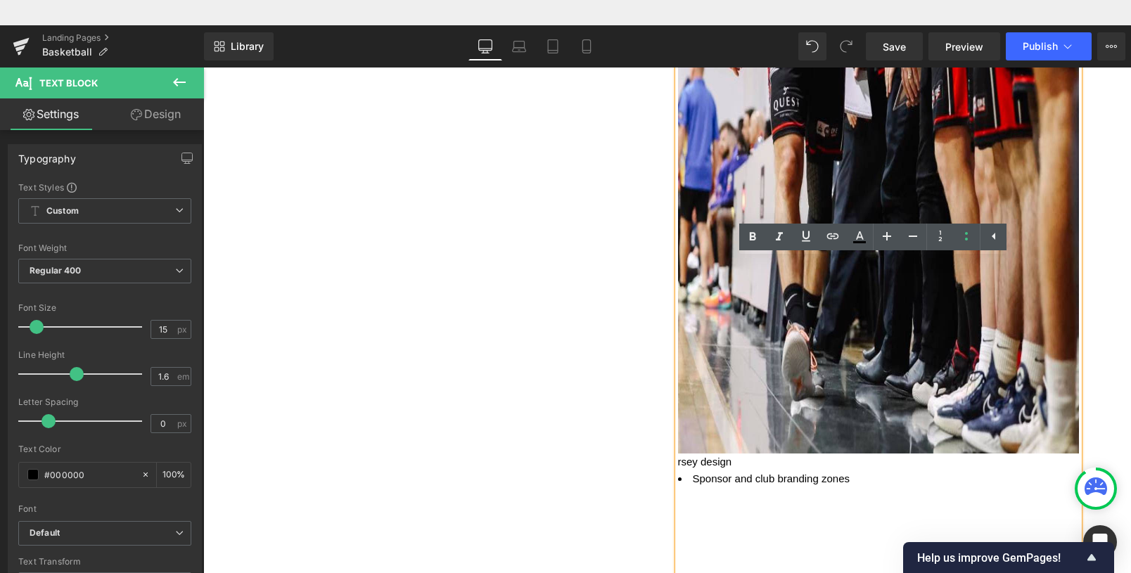
scroll to position [3111, 0]
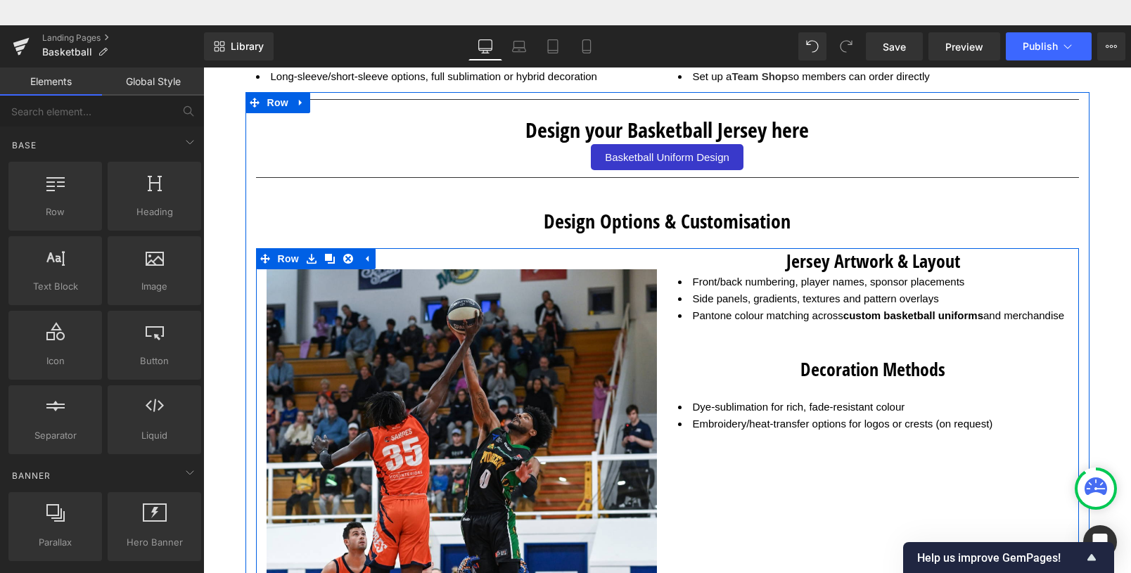
scroll to position [2876, 0]
